Goal: Information Seeking & Learning: Learn about a topic

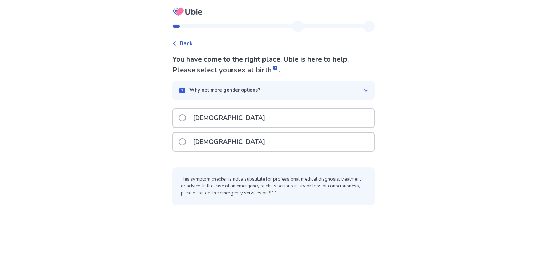
click at [206, 119] on p "[DEMOGRAPHIC_DATA]" at bounding box center [229, 118] width 80 height 18
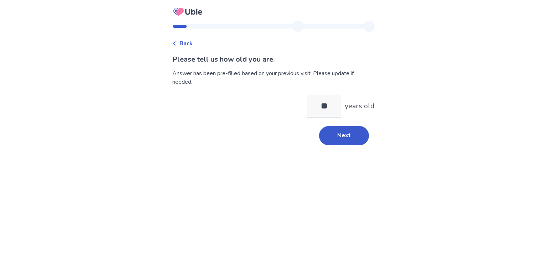
type input "*"
click at [340, 136] on button "Next" at bounding box center [344, 135] width 50 height 19
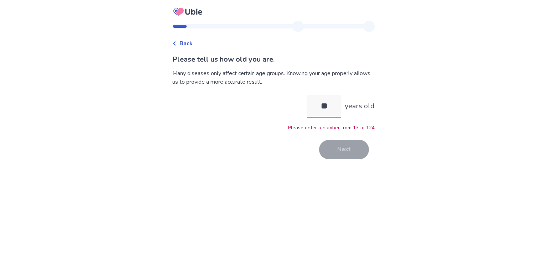
click at [335, 107] on input "**" at bounding box center [324, 106] width 34 height 23
type input "*"
type input "**"
click at [349, 153] on button "Next" at bounding box center [344, 149] width 50 height 19
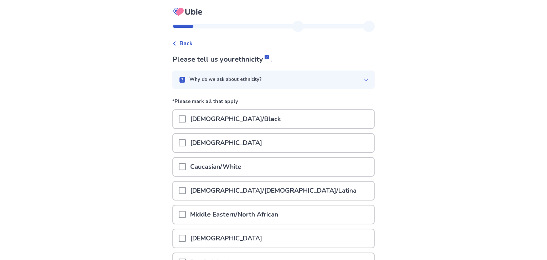
click at [285, 162] on div "Caucasian/White" at bounding box center [273, 167] width 201 height 18
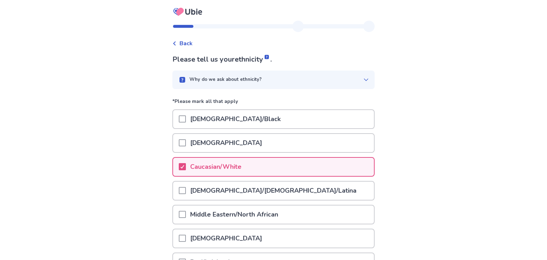
click at [106, 203] on div "Back Please tell us your ethnicity . Why do we ask about ethnicity? *Please mar…" at bounding box center [273, 179] width 547 height 359
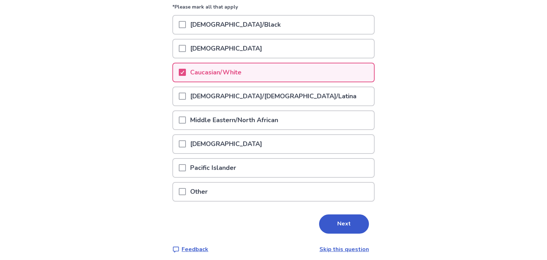
scroll to position [97, 0]
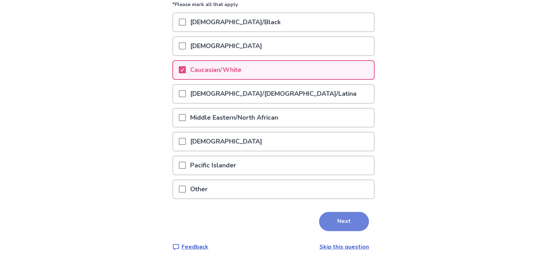
click at [334, 222] on button "Next" at bounding box center [344, 221] width 50 height 19
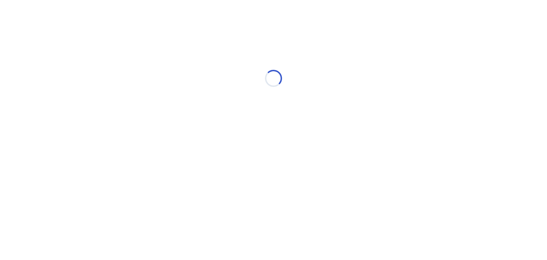
scroll to position [0, 0]
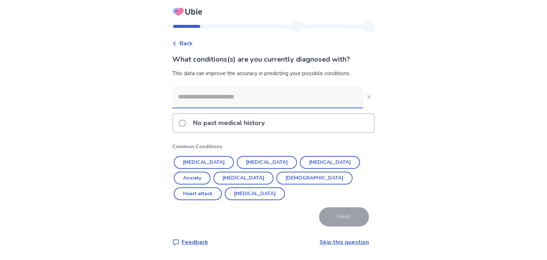
click at [264, 99] on input at bounding box center [267, 96] width 191 height 21
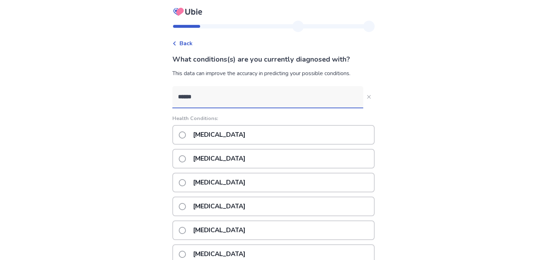
type input "******"
click at [251, 137] on div "[MEDICAL_DATA]" at bounding box center [273, 135] width 202 height 20
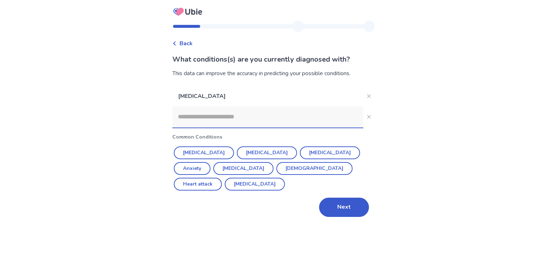
click at [231, 117] on input at bounding box center [267, 116] width 191 height 21
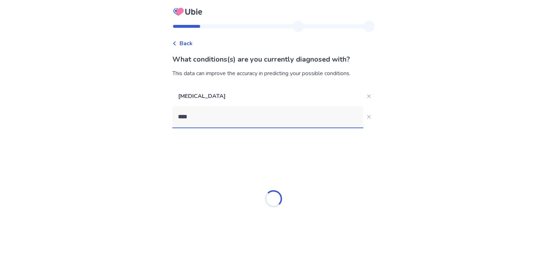
type input "*****"
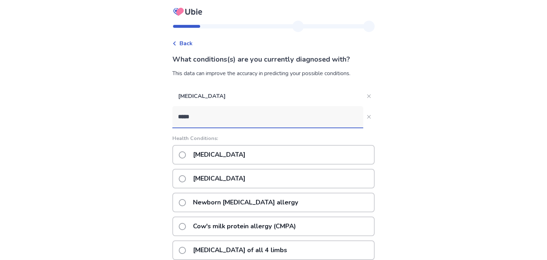
click at [223, 178] on p "[MEDICAL_DATA]" at bounding box center [219, 178] width 61 height 18
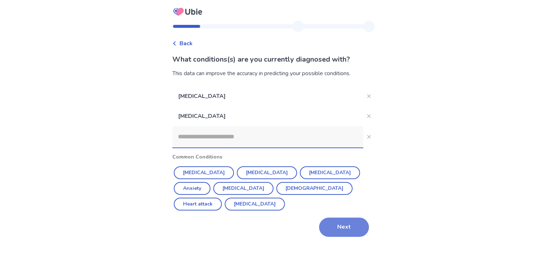
click at [331, 217] on button "Next" at bounding box center [344, 226] width 50 height 19
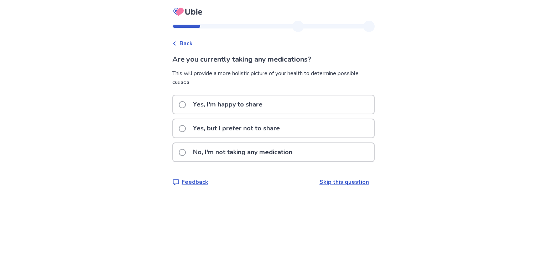
click at [271, 131] on p "Yes, but I prefer not to share" at bounding box center [236, 128] width 95 height 18
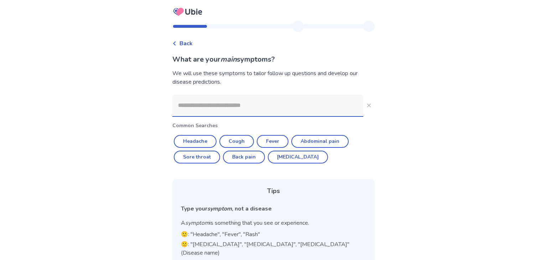
click at [259, 104] on input at bounding box center [267, 105] width 191 height 21
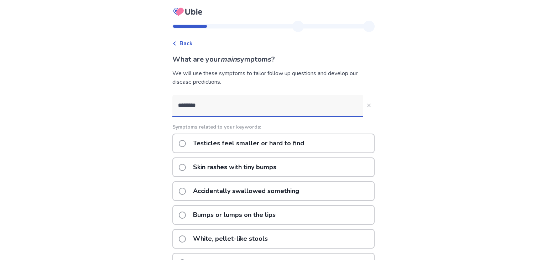
click at [384, 184] on div "Back What are your main symptoms? We will use these symptoms to tailor follow u…" at bounding box center [273, 202] width 547 height 404
click at [303, 105] on input "********" at bounding box center [267, 105] width 191 height 21
type input "*********"
click at [98, 197] on div "Back What are your main symptoms? We will use these symptoms to tailor follow u…" at bounding box center [273, 202] width 547 height 404
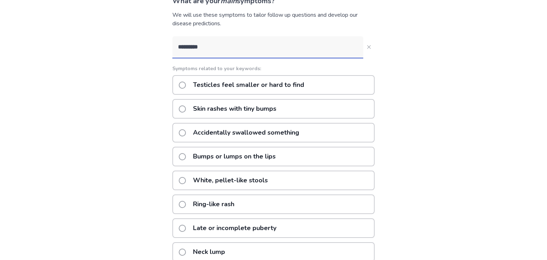
scroll to position [55, 0]
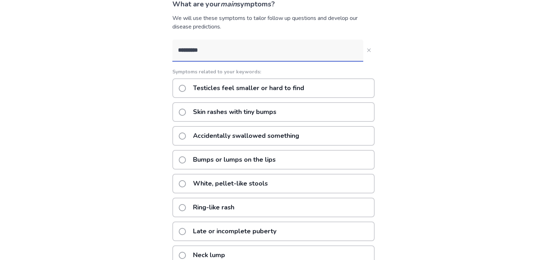
click at [199, 110] on p "Skin rashes with tiny bumps" at bounding box center [235, 112] width 92 height 18
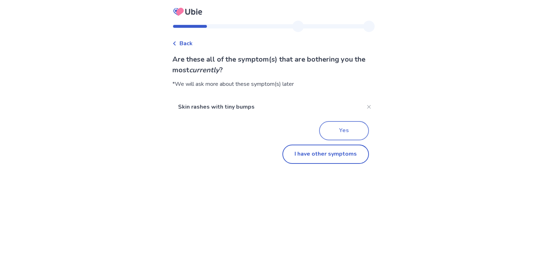
click at [340, 126] on button "Yes" at bounding box center [344, 130] width 50 height 19
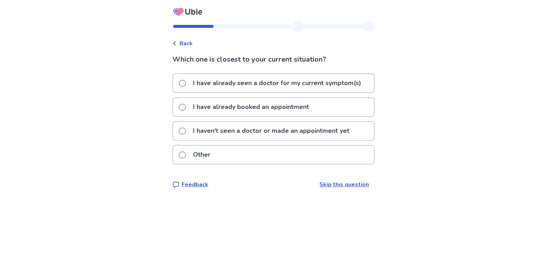
click at [185, 84] on span at bounding box center [182, 83] width 7 height 7
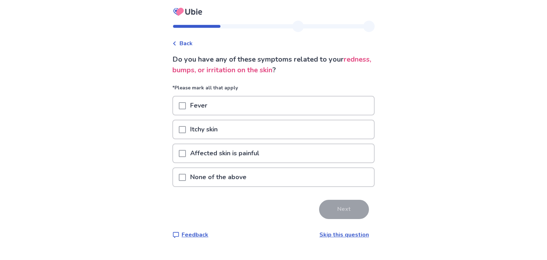
click at [186, 129] on span at bounding box center [182, 129] width 7 height 7
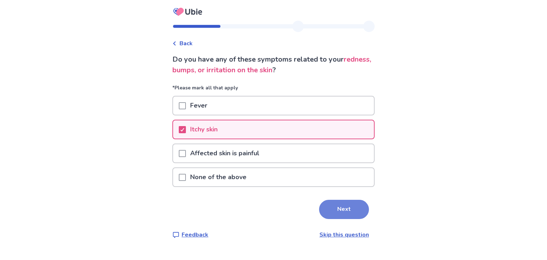
click at [348, 206] on button "Next" at bounding box center [344, 209] width 50 height 19
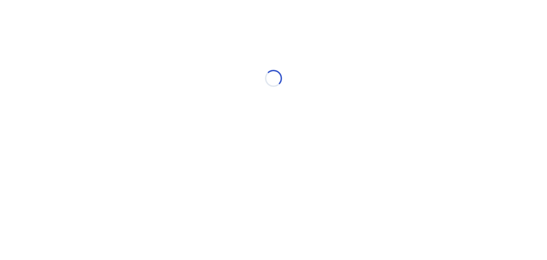
select select "*"
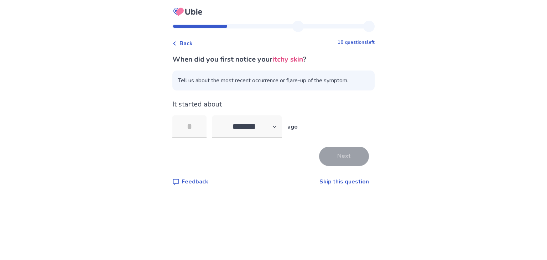
type input "*"
click at [327, 154] on button "Next" at bounding box center [344, 156] width 50 height 19
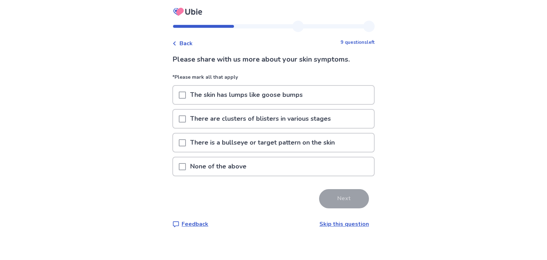
click at [186, 119] on span at bounding box center [182, 118] width 7 height 7
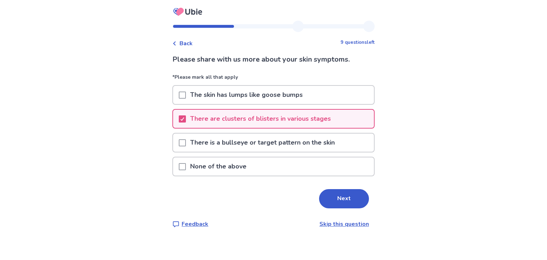
click at [328, 187] on div "Please share with us more about your skin symptoms. *Please mark all that apply…" at bounding box center [273, 141] width 202 height 174
click at [331, 196] on button "Next" at bounding box center [344, 198] width 50 height 19
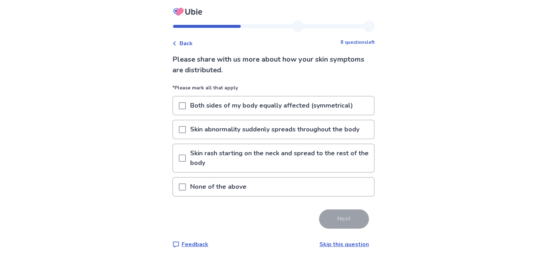
click at [229, 184] on p "None of the above" at bounding box center [218, 187] width 65 height 18
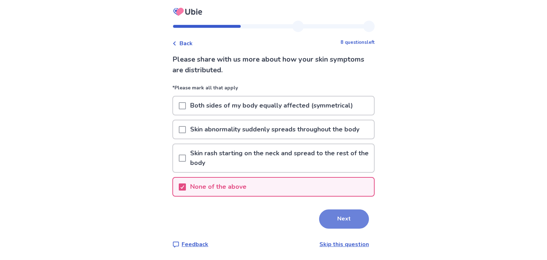
click at [325, 215] on button "Next" at bounding box center [344, 218] width 50 height 19
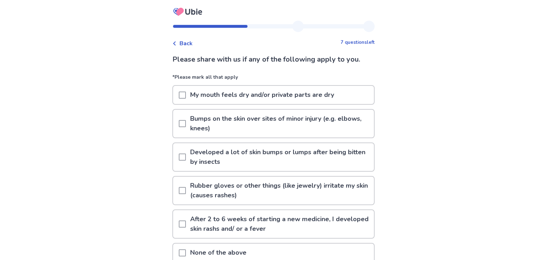
click at [120, 149] on div "Back 7 questions left Please share with us if any of the following apply to you…" at bounding box center [273, 163] width 547 height 326
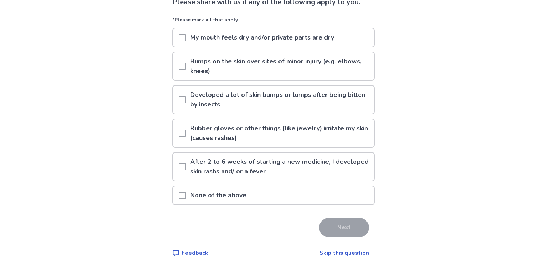
scroll to position [64, 0]
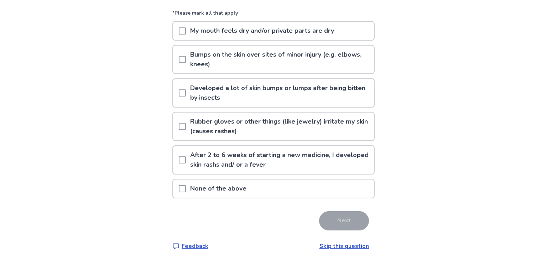
click at [186, 91] on span at bounding box center [182, 92] width 7 height 7
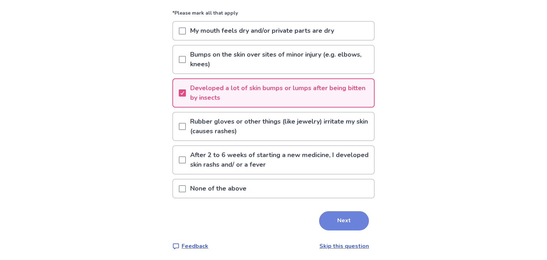
click at [340, 214] on button "Next" at bounding box center [344, 220] width 50 height 19
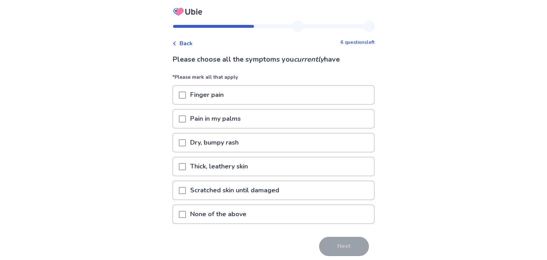
click at [261, 191] on p "Scratched skin until damaged" at bounding box center [235, 190] width 98 height 18
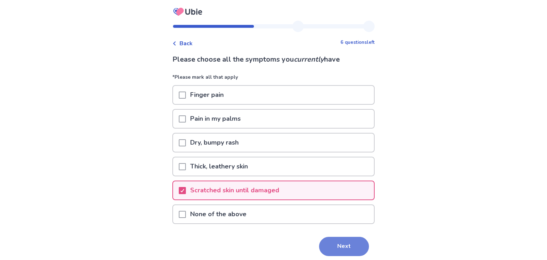
click at [329, 245] on button "Next" at bounding box center [344, 246] width 50 height 19
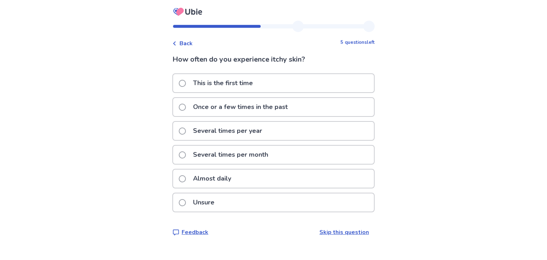
click at [186, 83] on span at bounding box center [182, 83] width 7 height 7
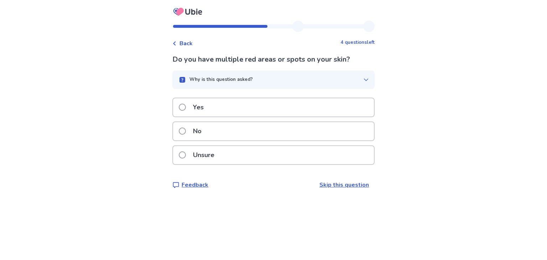
click at [235, 111] on div "Yes" at bounding box center [273, 107] width 201 height 18
click at [229, 132] on div "No" at bounding box center [273, 131] width 201 height 18
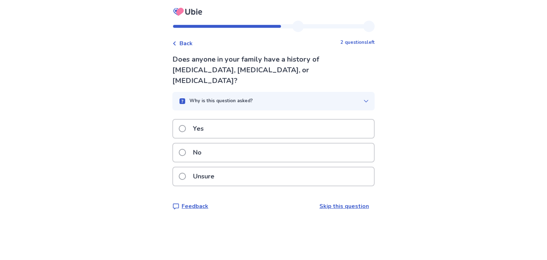
click at [226, 120] on div "Yes" at bounding box center [273, 129] width 201 height 18
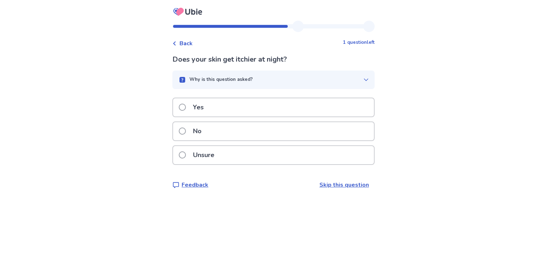
click at [219, 156] on p "Unsure" at bounding box center [204, 155] width 30 height 18
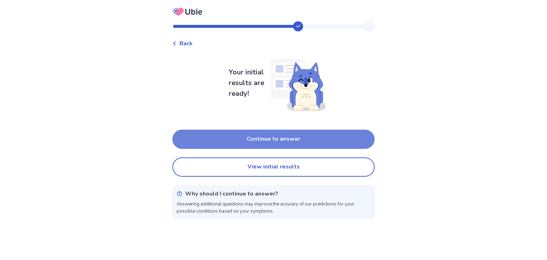
click at [220, 138] on button "Continue to answer" at bounding box center [273, 139] width 202 height 19
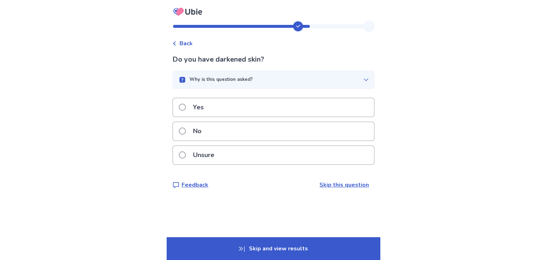
click at [217, 132] on div "No" at bounding box center [273, 131] width 201 height 18
click at [214, 109] on div "Yes" at bounding box center [273, 107] width 201 height 18
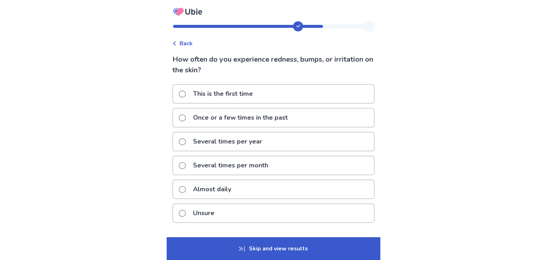
click at [212, 96] on p "This is the first time" at bounding box center [223, 94] width 68 height 18
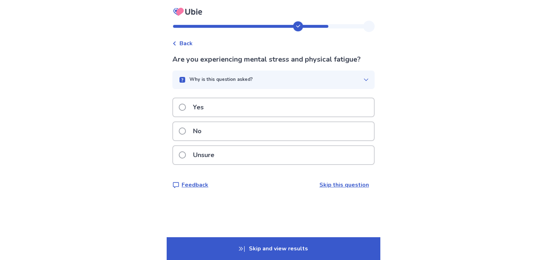
click at [211, 133] on div "No" at bounding box center [273, 131] width 201 height 18
click at [211, 154] on p "Unsure" at bounding box center [204, 155] width 30 height 18
click at [206, 133] on p "No" at bounding box center [197, 131] width 17 height 18
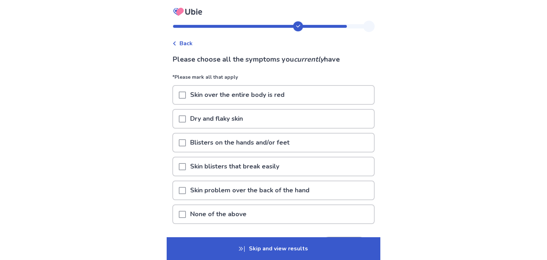
click at [184, 212] on span at bounding box center [182, 214] width 7 height 7
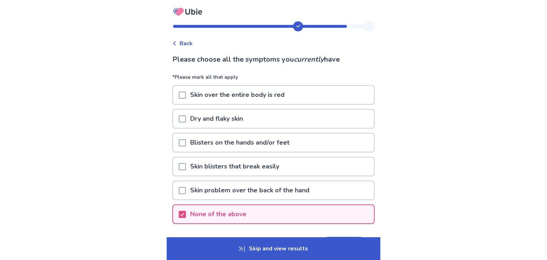
click at [156, 229] on div "Back Please choose all the symptoms you currently have *Please mark all that ap…" at bounding box center [273, 155] width 547 height 310
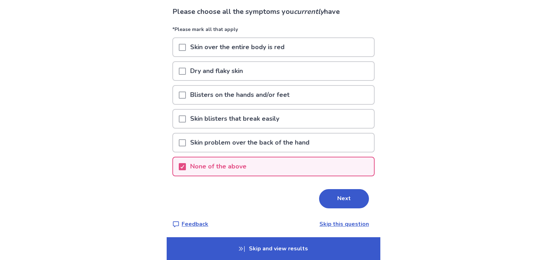
scroll to position [48, 0]
click at [356, 194] on button "Next" at bounding box center [344, 197] width 50 height 19
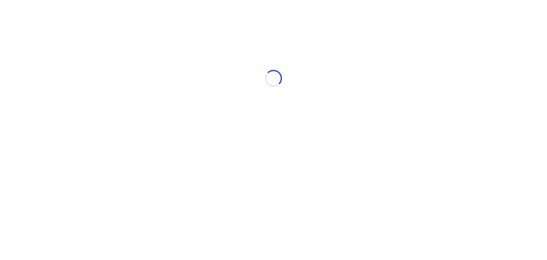
scroll to position [0, 0]
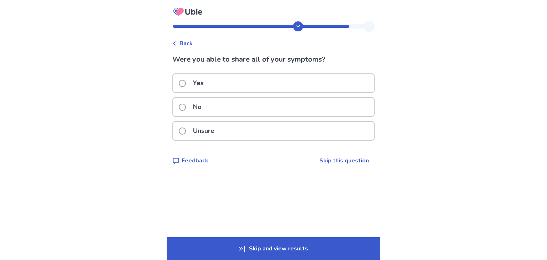
click at [273, 108] on div "No" at bounding box center [273, 107] width 201 height 18
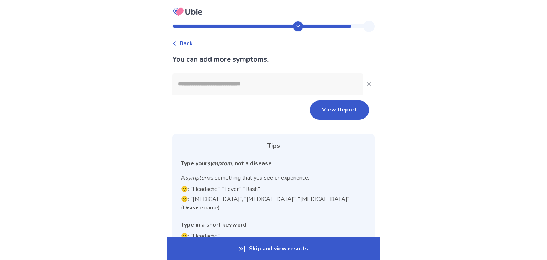
click at [256, 73] on input at bounding box center [267, 83] width 191 height 21
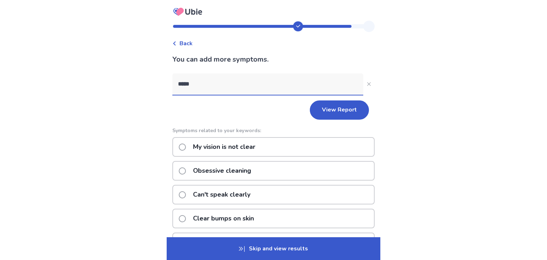
type input "*****"
click at [243, 192] on p "Clear liquid in a blister" at bounding box center [227, 194] width 77 height 18
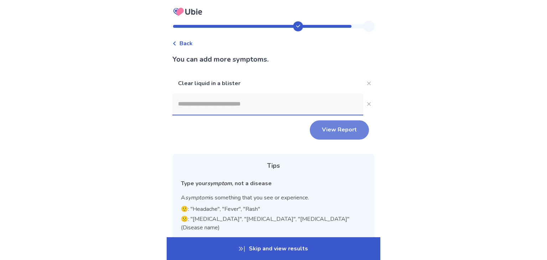
click at [337, 127] on button "View Report" at bounding box center [339, 129] width 59 height 19
